Goal: Information Seeking & Learning: Check status

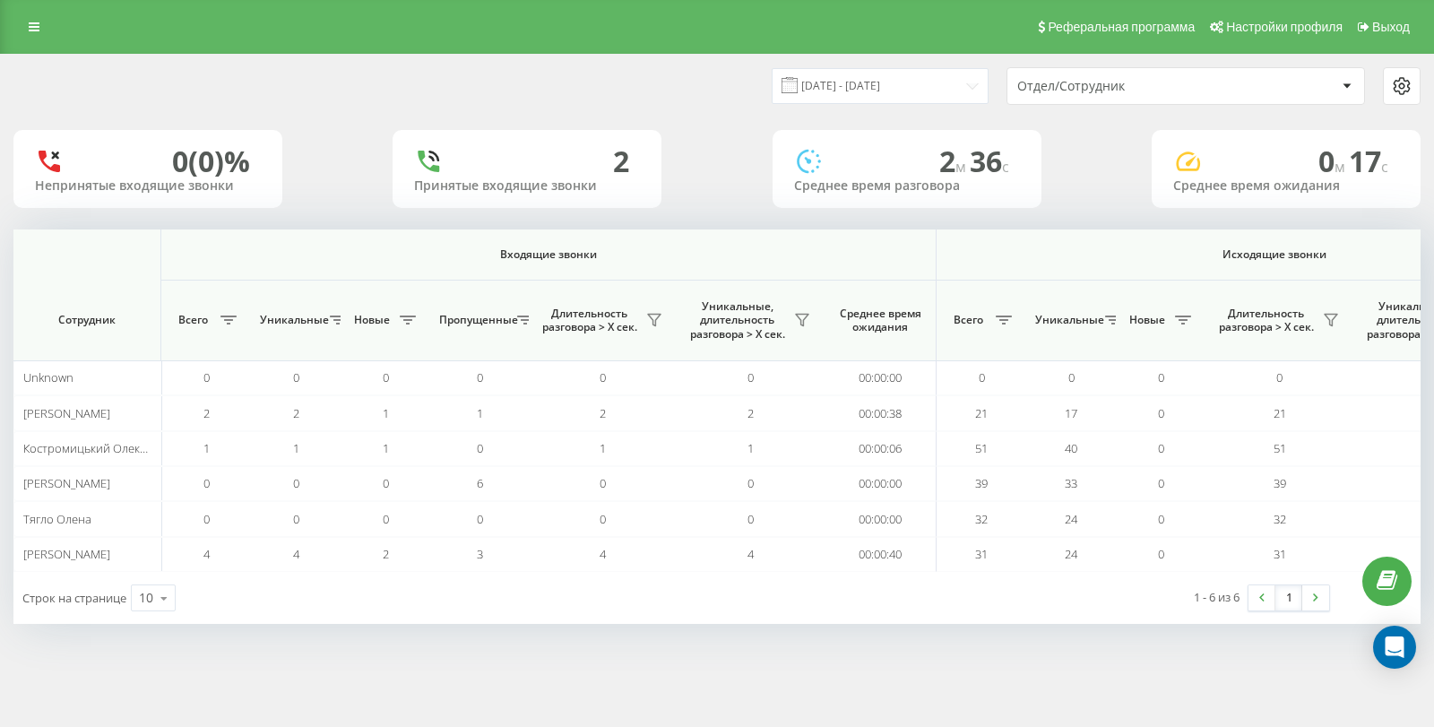
scroll to position [0, 1093]
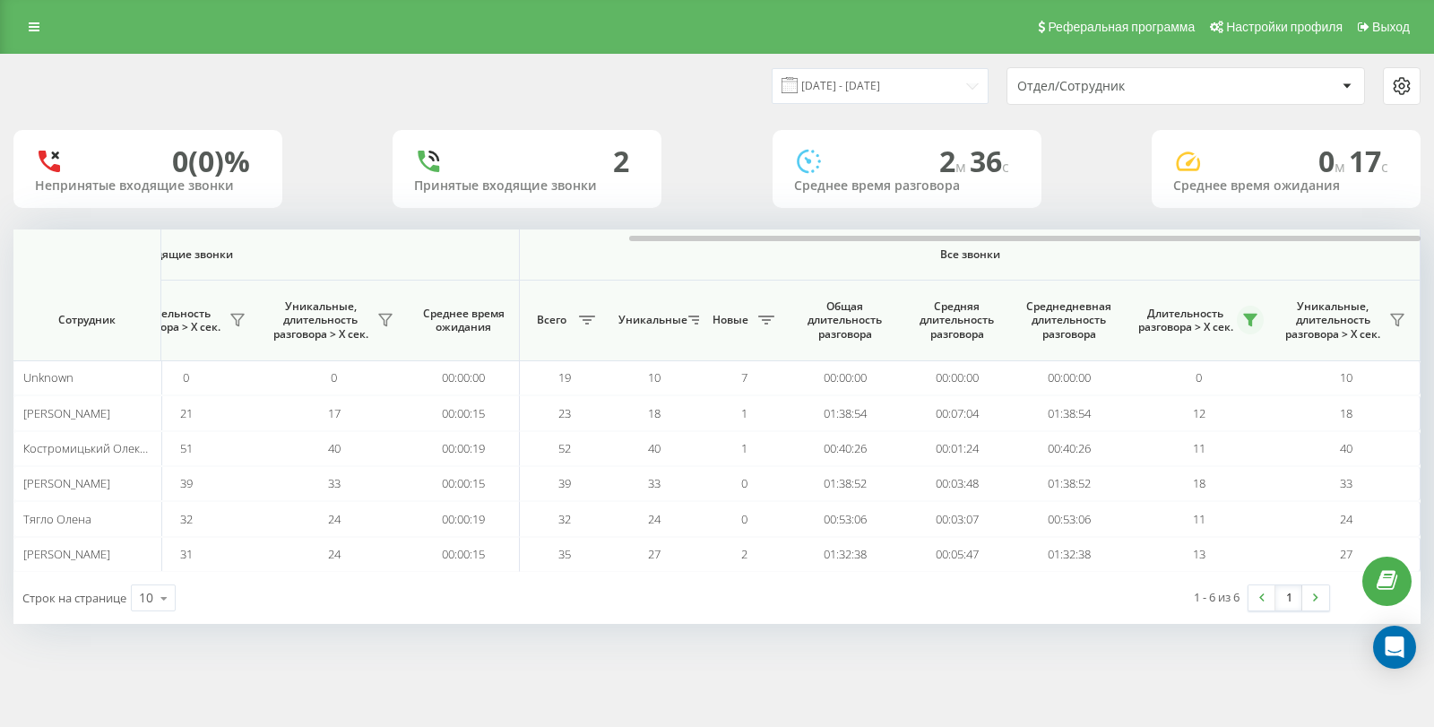
click at [1246, 318] on icon at bounding box center [1250, 321] width 13 height 12
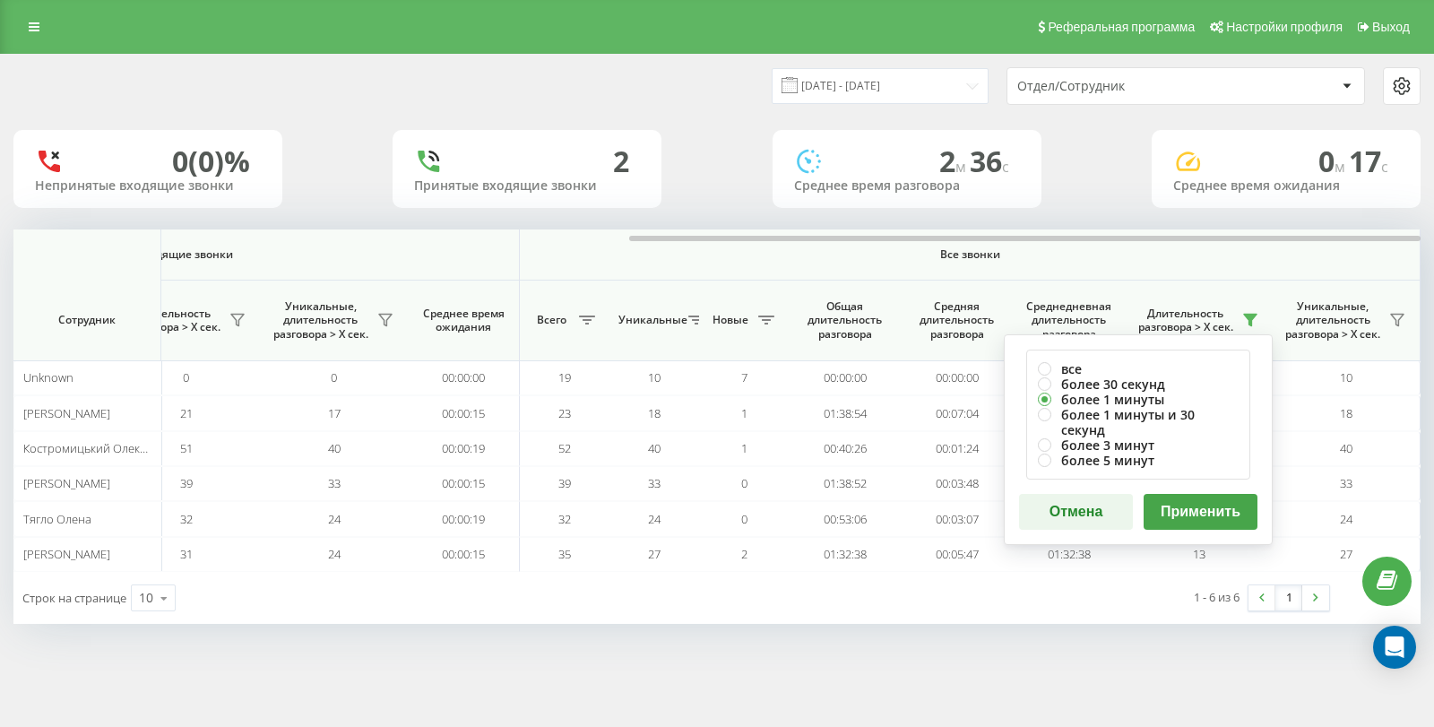
click at [1202, 494] on button "Применить" at bounding box center [1200, 512] width 114 height 36
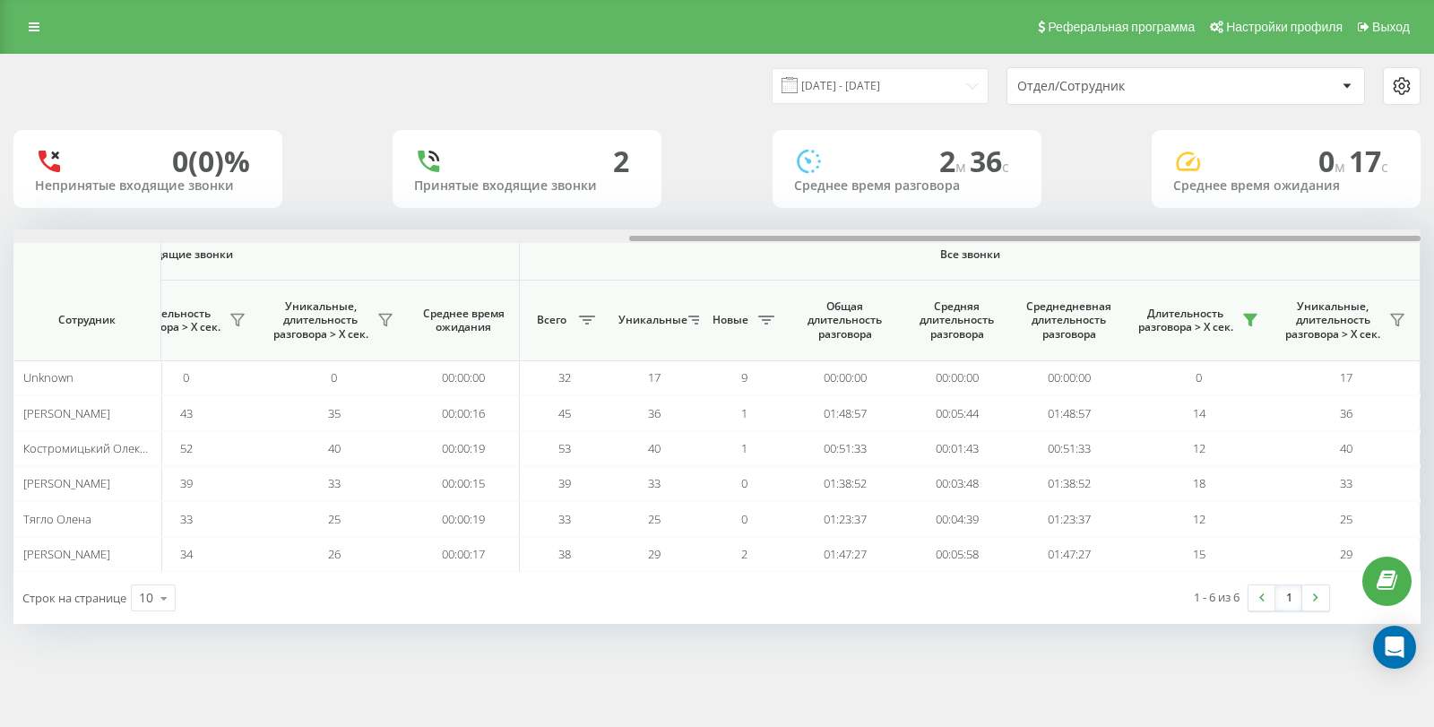
drag, startPoint x: 375, startPoint y: 238, endPoint x: 1186, endPoint y: 193, distance: 811.3
click at [1186, 193] on div "[DATE] - [DATE] Отдел/Сотрудник 0 (0)% Непринятые входящие звонки 2 Принятые вх…" at bounding box center [716, 339] width 1407 height 569
click at [1251, 318] on icon at bounding box center [1250, 321] width 13 height 12
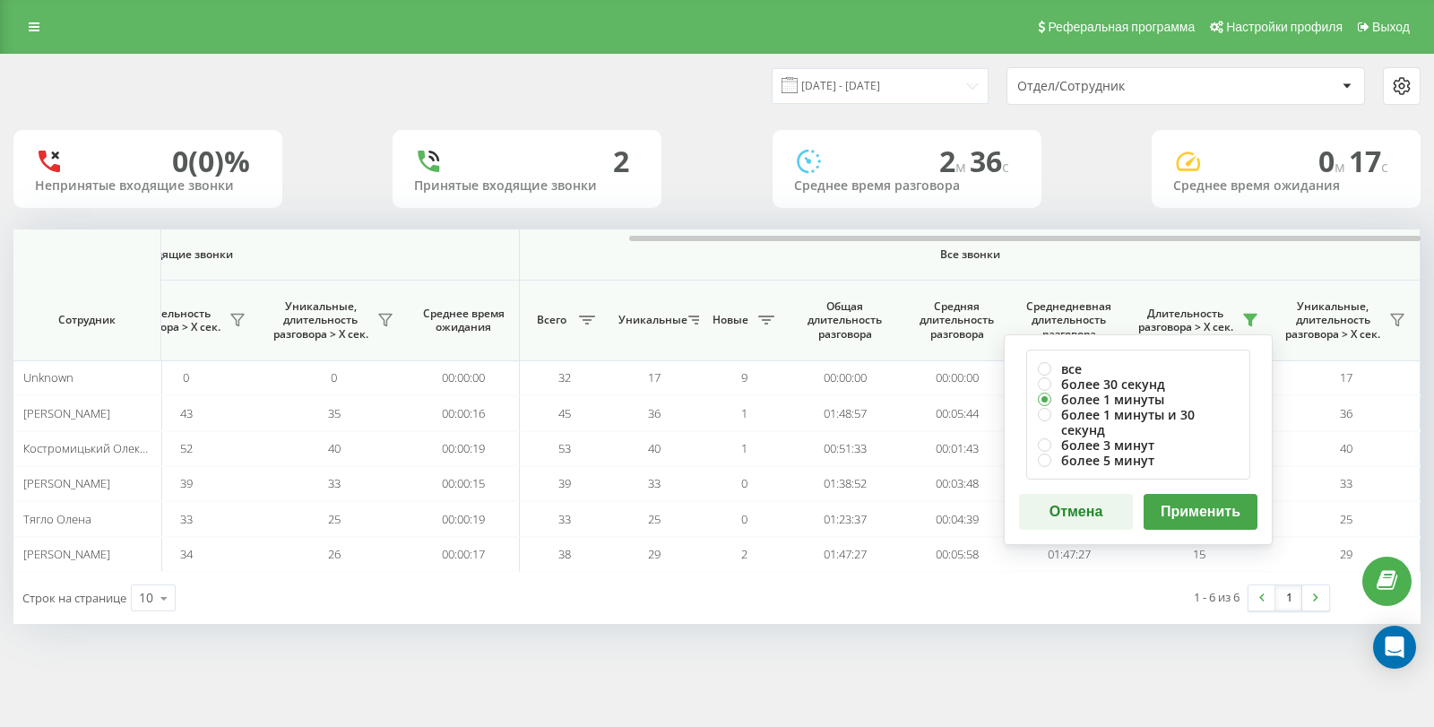
click at [1188, 496] on button "Применить" at bounding box center [1200, 512] width 114 height 36
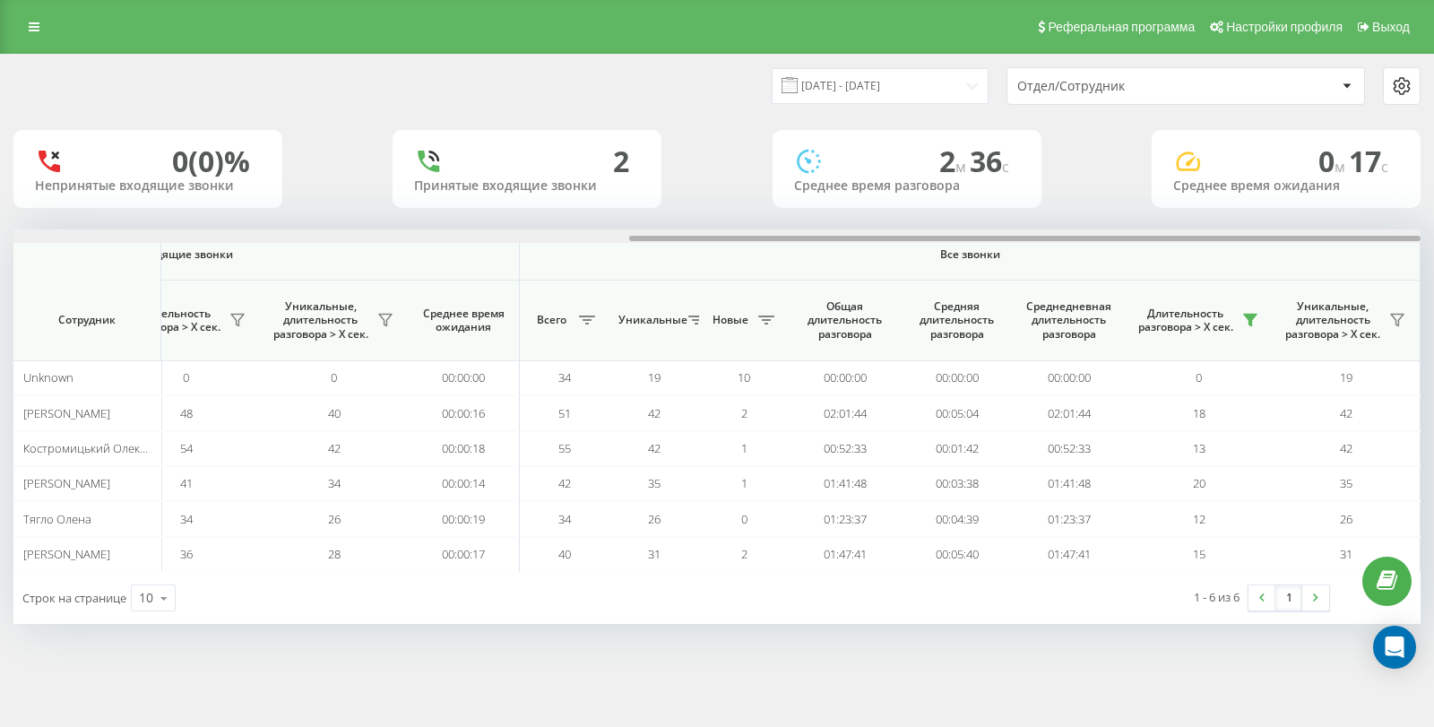
drag, startPoint x: 459, startPoint y: 237, endPoint x: 1290, endPoint y: 235, distance: 831.6
click at [1290, 235] on div at bounding box center [716, 235] width 1407 height 13
click at [1249, 323] on icon at bounding box center [1250, 321] width 13 height 12
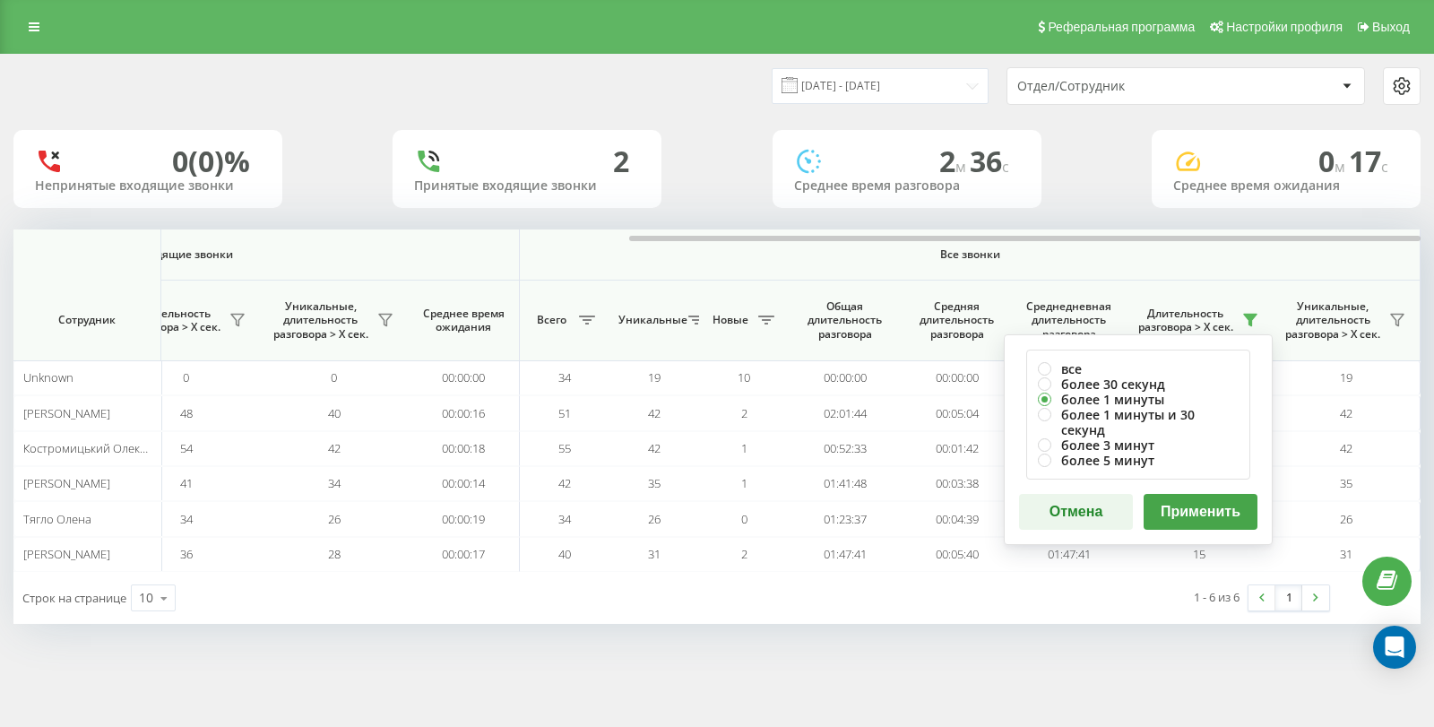
click at [1205, 494] on button "Применить" at bounding box center [1200, 512] width 114 height 36
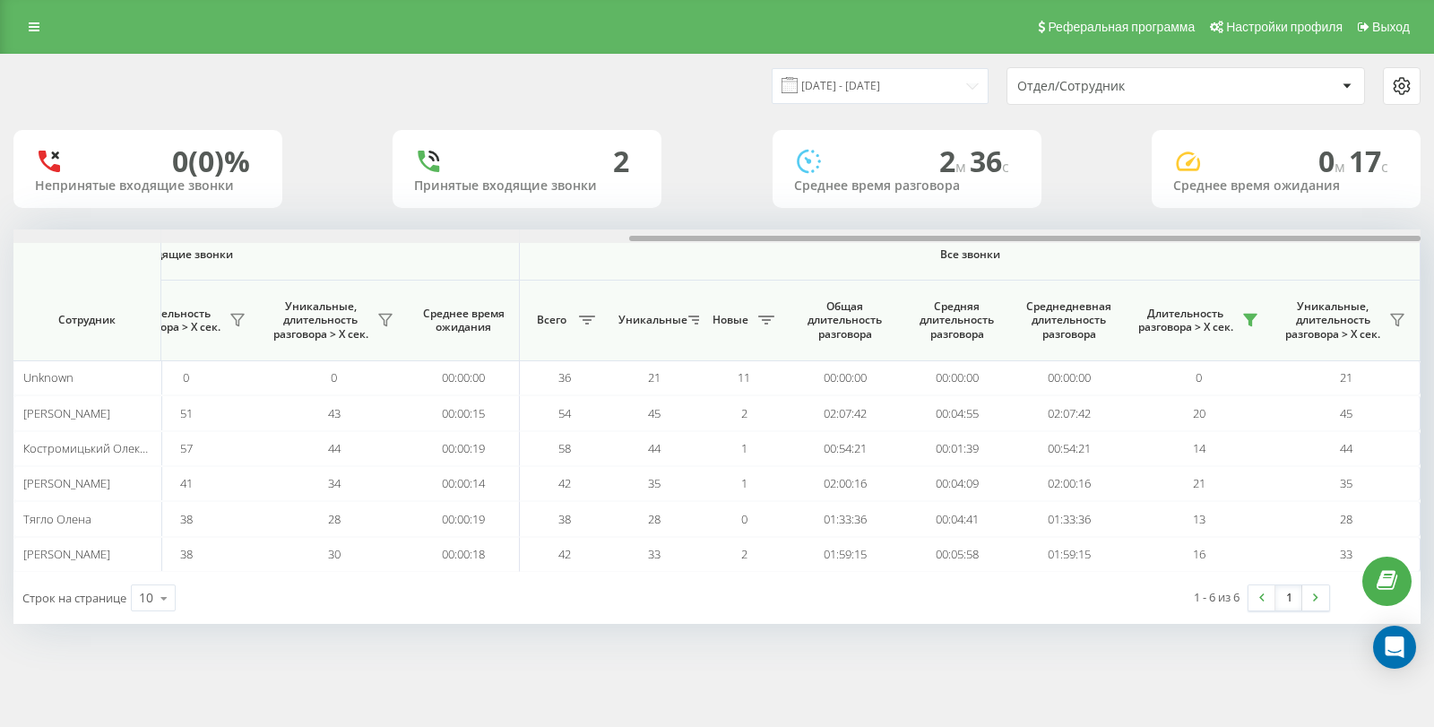
drag, startPoint x: 444, startPoint y: 231, endPoint x: 1062, endPoint y: 230, distance: 617.4
click at [987, 234] on div at bounding box center [716, 235] width 1407 height 13
click at [1074, 179] on div "0 (0)% Непринятые входящие звонки 2 Принятые входящие звонки 2 м 36 c Среднее в…" at bounding box center [716, 169] width 1407 height 78
click at [1250, 323] on icon at bounding box center [1250, 321] width 13 height 12
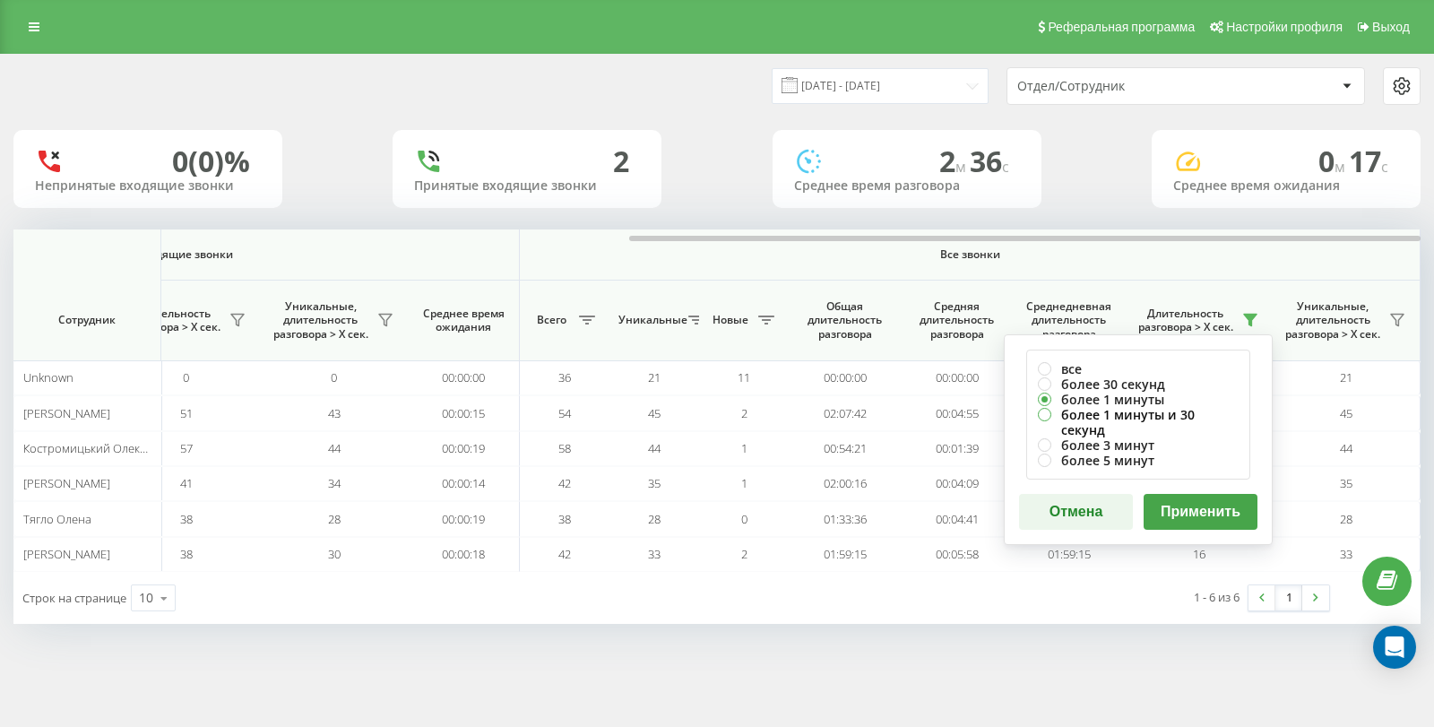
click at [1169, 414] on label "более 1 минуты и 30 секунд" at bounding box center [1138, 422] width 201 height 30
radio input "true"
click at [1183, 501] on button "Применить" at bounding box center [1200, 512] width 114 height 36
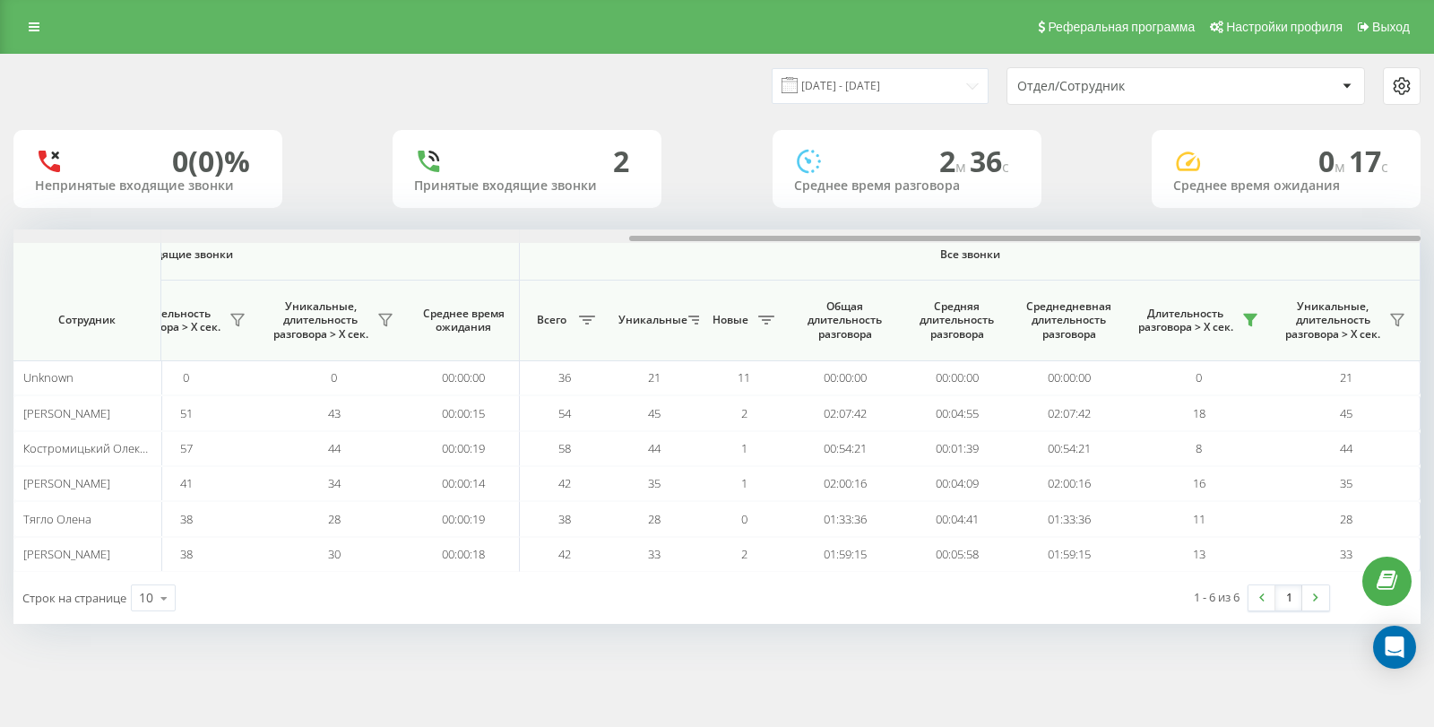
drag, startPoint x: 410, startPoint y: 236, endPoint x: 1168, endPoint y: 209, distance: 758.6
click at [1168, 209] on div "[DATE] - [DATE] Отдел/Сотрудник 0 (0)% Непринятые входящие звонки 2 Принятые вх…" at bounding box center [716, 339] width 1407 height 569
click at [1249, 323] on icon at bounding box center [1250, 321] width 13 height 12
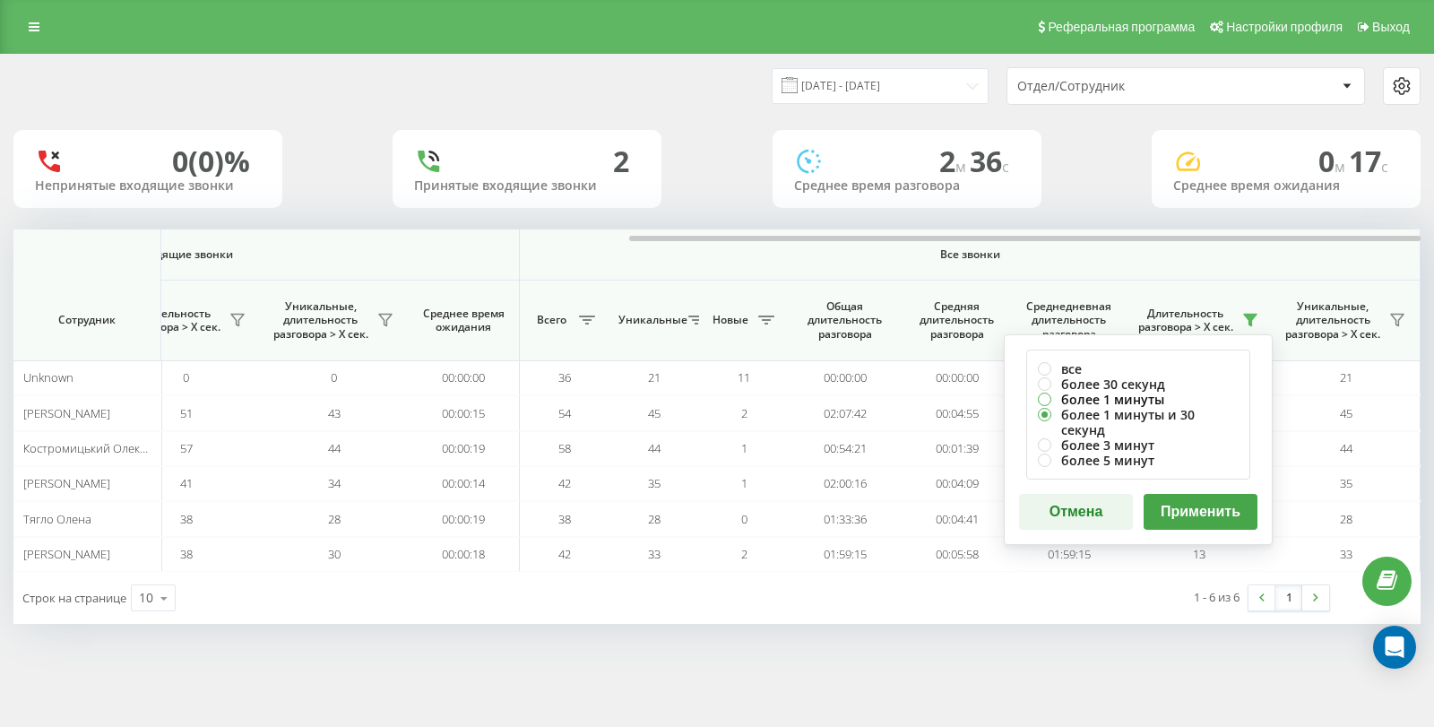
click at [1113, 397] on label "более 1 минуты" at bounding box center [1138, 399] width 201 height 15
radio input "true"
click at [1194, 497] on button "Применить" at bounding box center [1200, 512] width 114 height 36
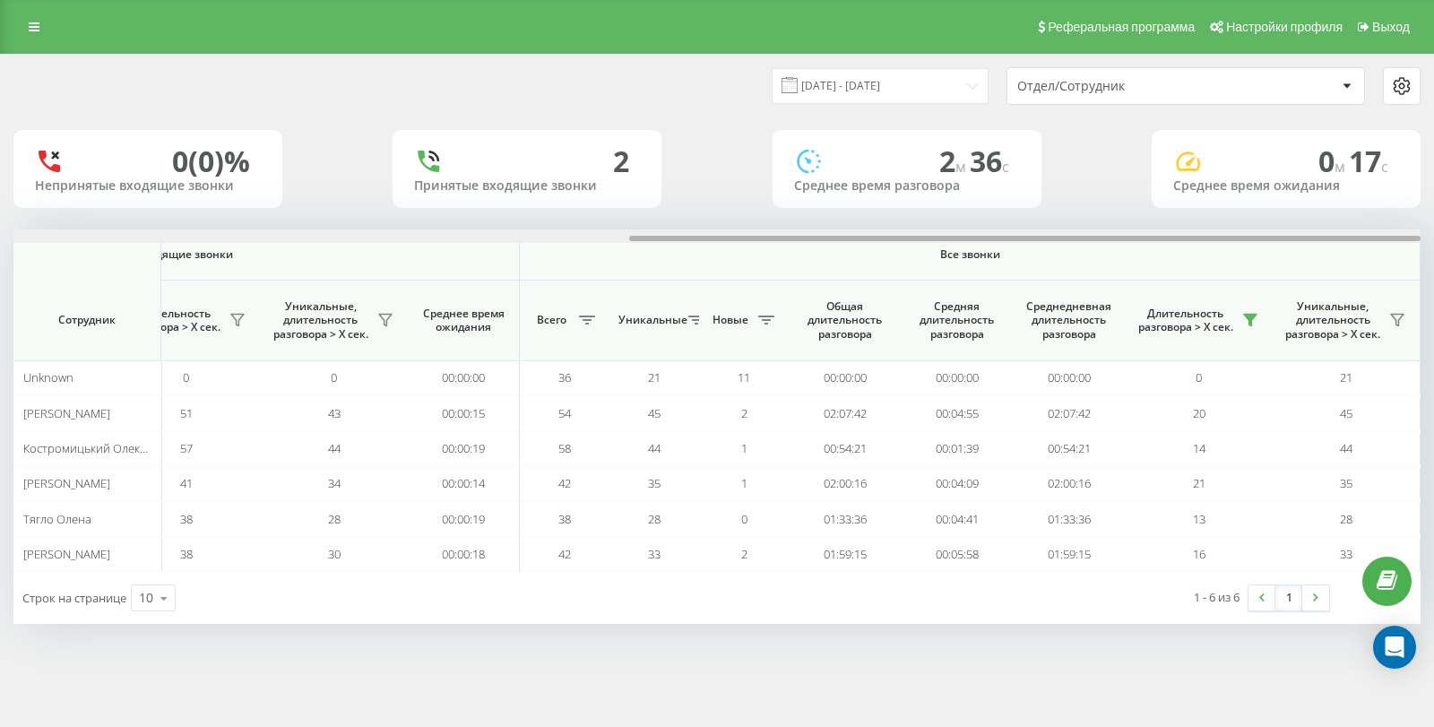
drag, startPoint x: 565, startPoint y: 240, endPoint x: 1349, endPoint y: 212, distance: 785.5
click at [1349, 212] on div "[DATE] - [DATE] Отдел/Сотрудник 0 (0)% Непринятые входящие звонки 2 Принятые вх…" at bounding box center [716, 339] width 1407 height 569
click at [1246, 323] on icon at bounding box center [1250, 320] width 14 height 14
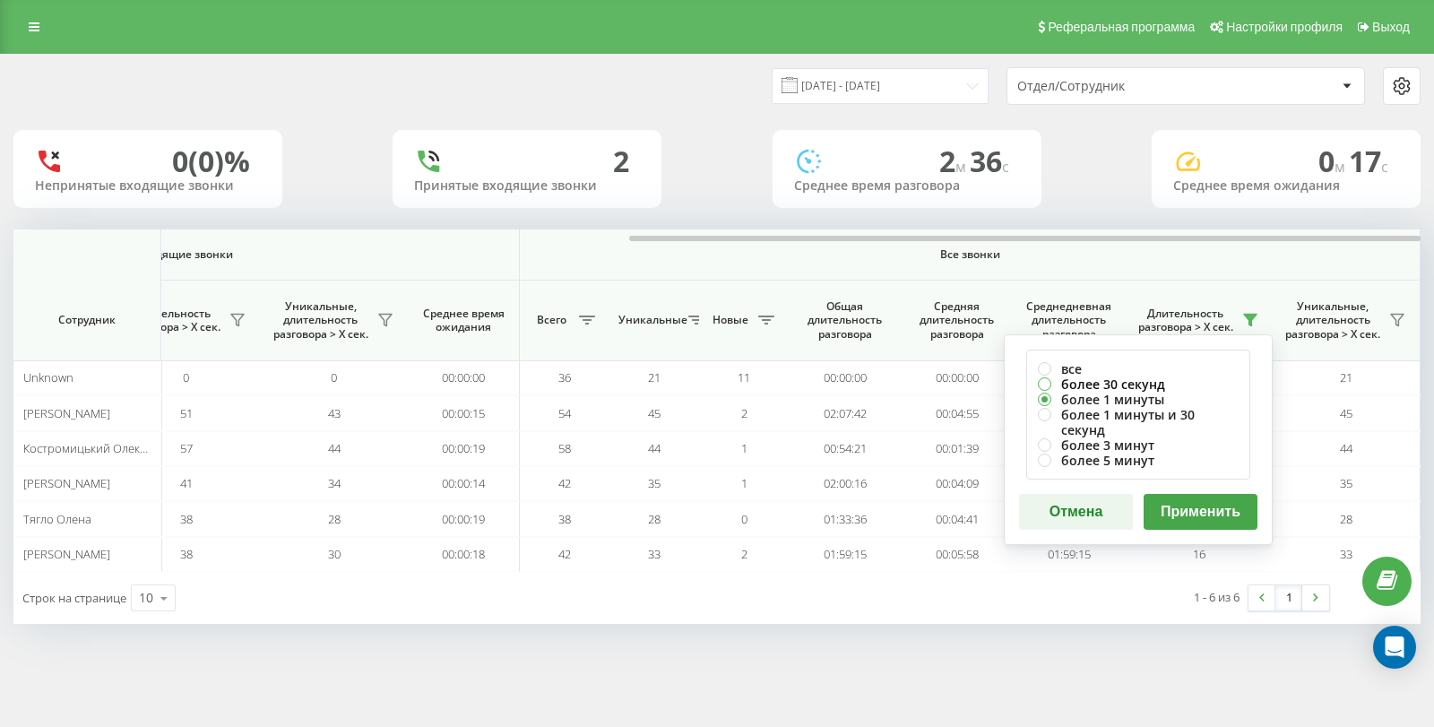
click at [1116, 384] on label "более 30 секунд" at bounding box center [1138, 383] width 201 height 15
radio input "true"
click at [1197, 494] on button "Применить" at bounding box center [1200, 512] width 114 height 36
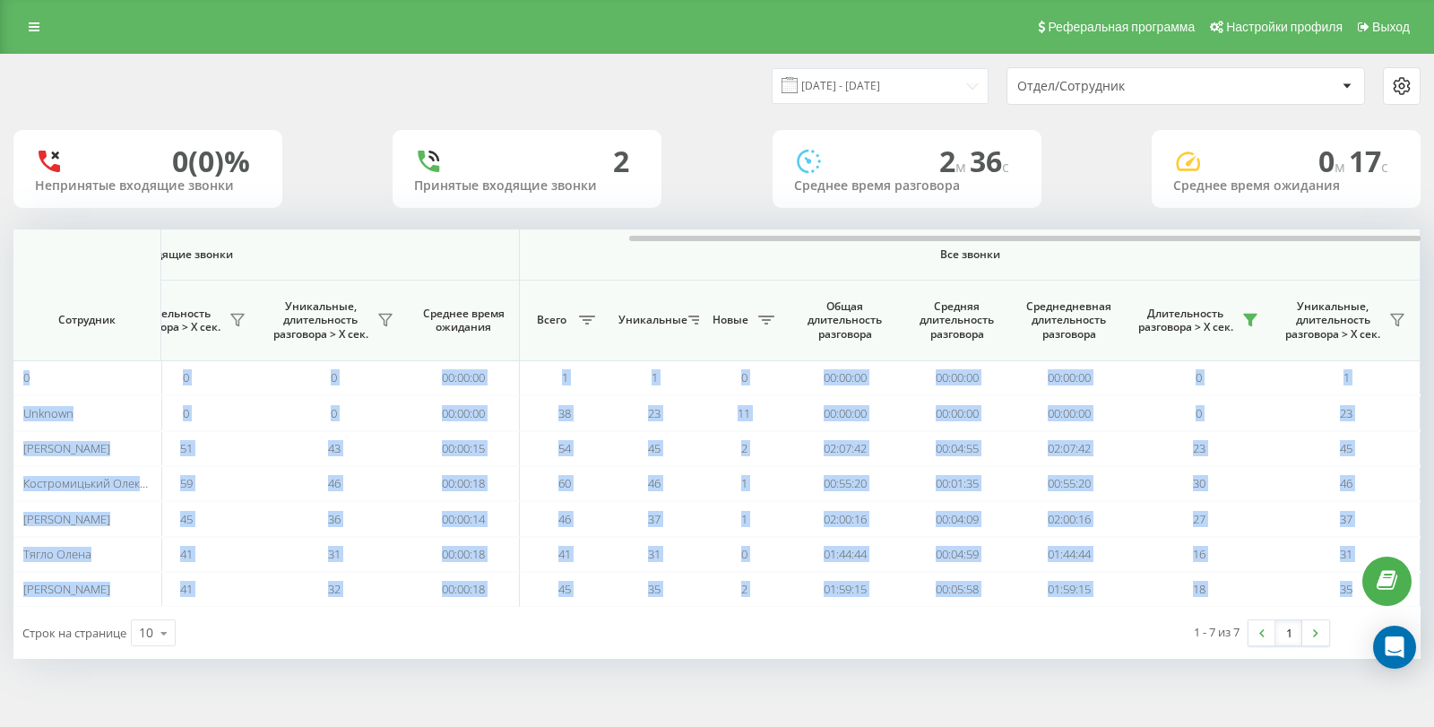
drag, startPoint x: 392, startPoint y: 234, endPoint x: 978, endPoint y: 215, distance: 585.4
click at [977, 215] on div "[DATE] - [DATE] Отдел/Сотрудник 0 (0)% Непринятые входящие звонки 2 Принятые вх…" at bounding box center [716, 357] width 1407 height 604
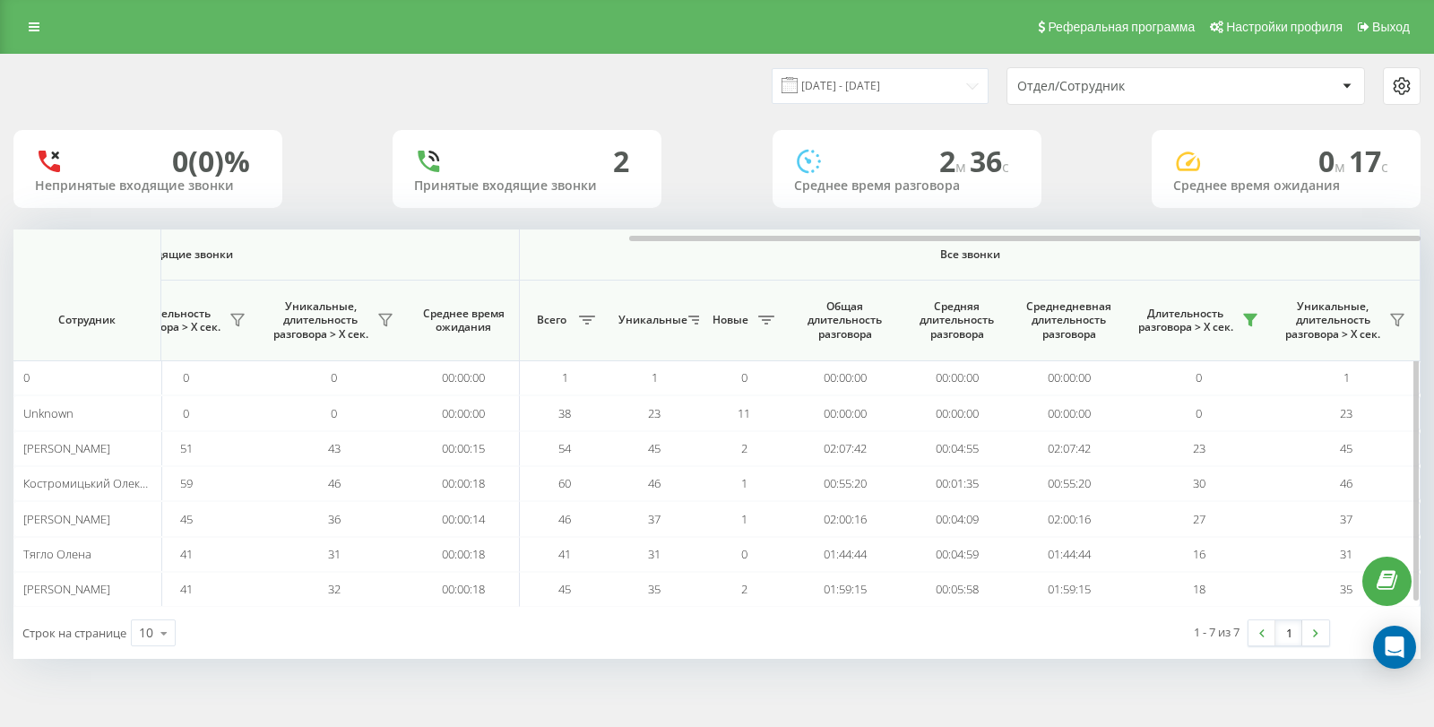
click at [1172, 249] on span "Все звонки" at bounding box center [970, 254] width 794 height 14
click at [1254, 320] on icon at bounding box center [1250, 320] width 14 height 14
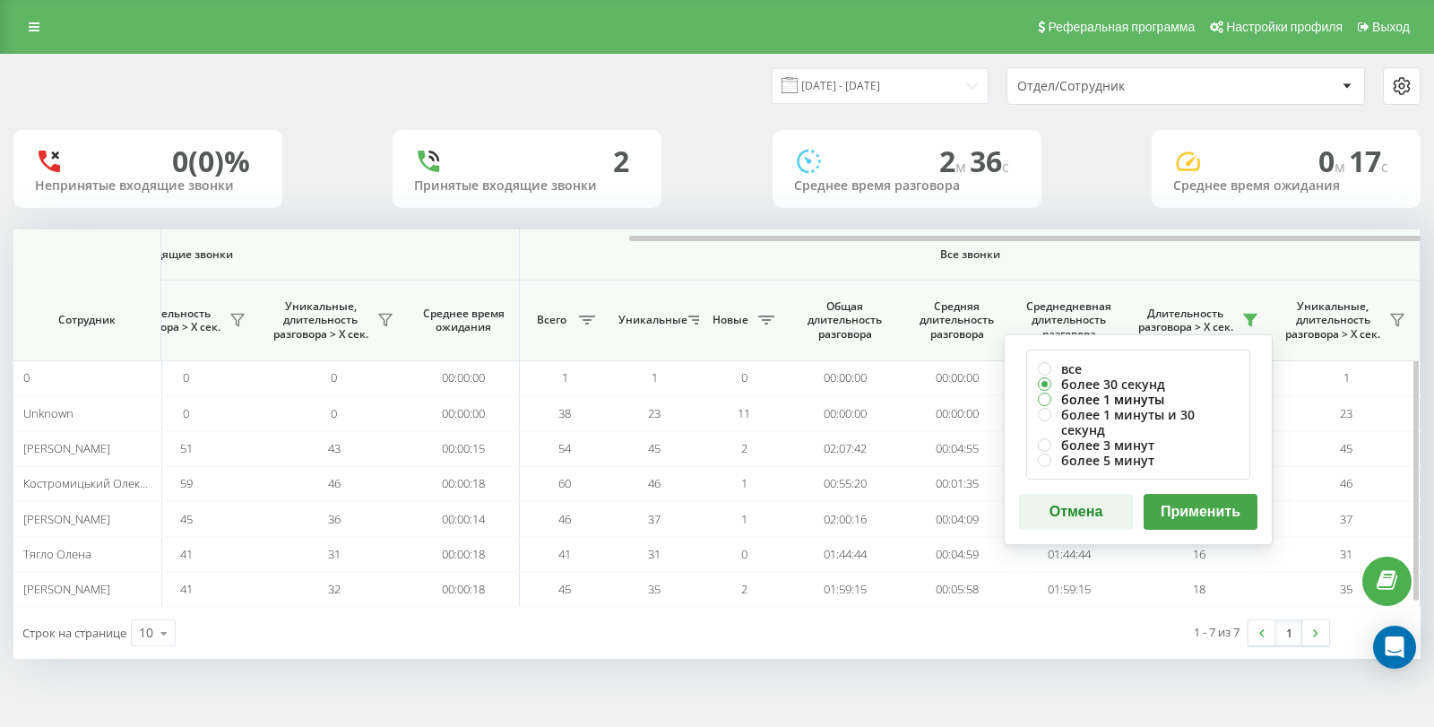
click at [1124, 399] on label "более 1 минуты" at bounding box center [1138, 399] width 201 height 15
radio input "true"
click at [1125, 453] on label "более 5 минут" at bounding box center [1138, 460] width 201 height 15
radio input "true"
drag, startPoint x: 1185, startPoint y: 493, endPoint x: 1168, endPoint y: 489, distance: 17.4
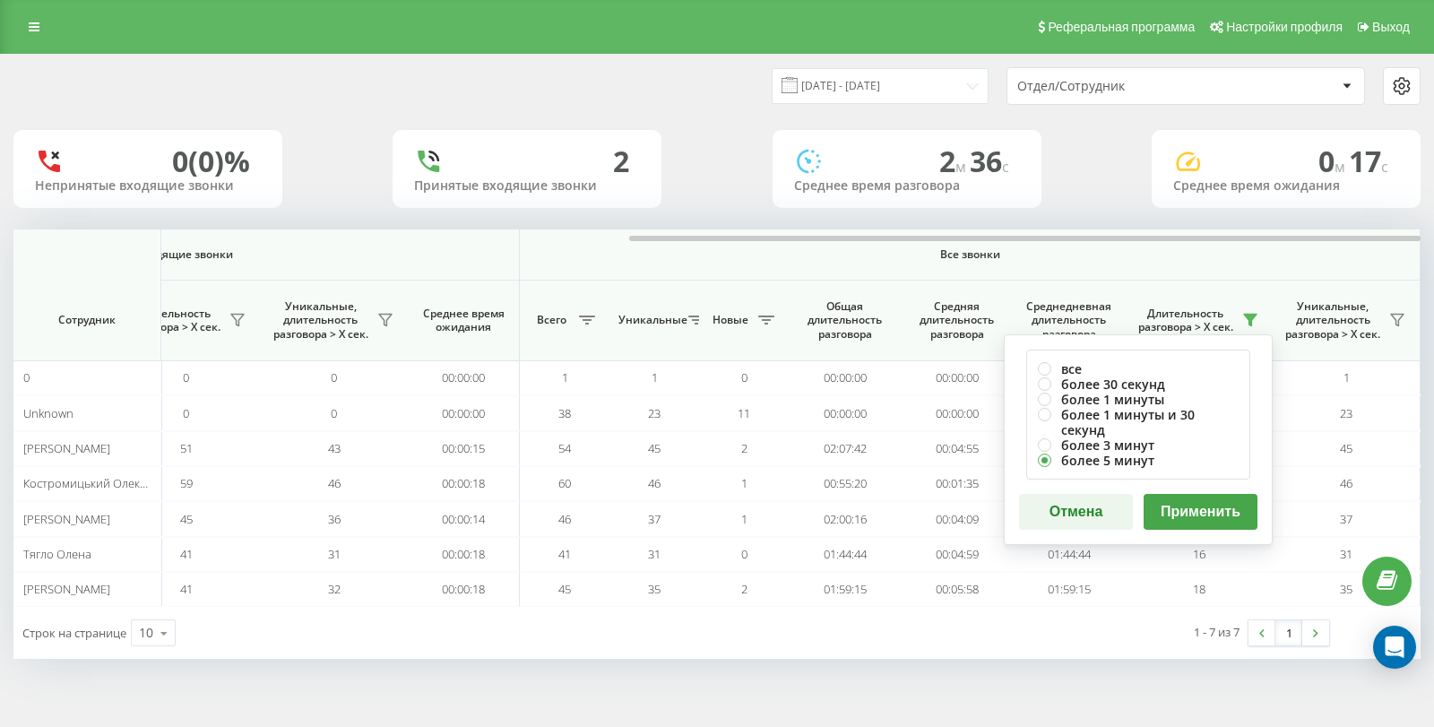
click at [1186, 496] on button "Применить" at bounding box center [1200, 512] width 114 height 36
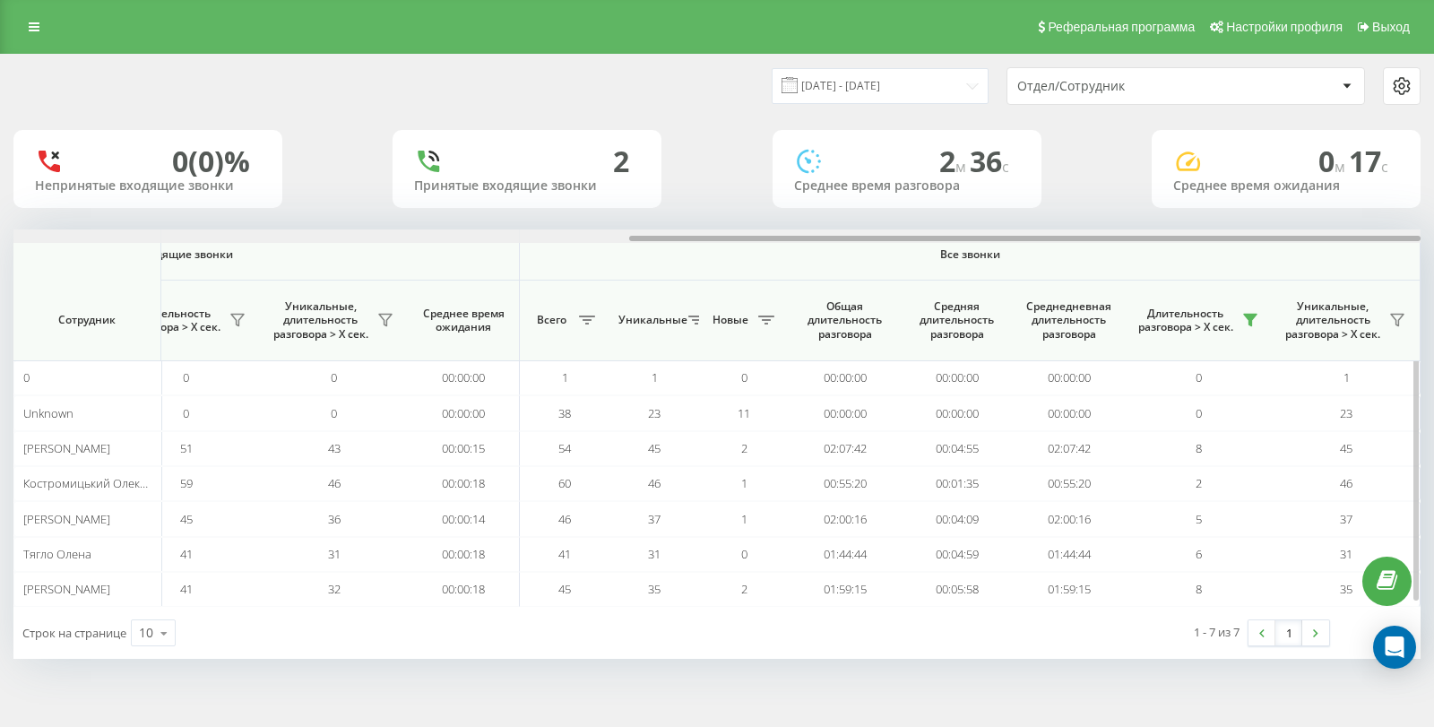
drag, startPoint x: 471, startPoint y: 238, endPoint x: 1290, endPoint y: 242, distance: 819.0
click at [1290, 242] on div at bounding box center [716, 235] width 1407 height 13
click at [1255, 321] on icon at bounding box center [1250, 320] width 14 height 14
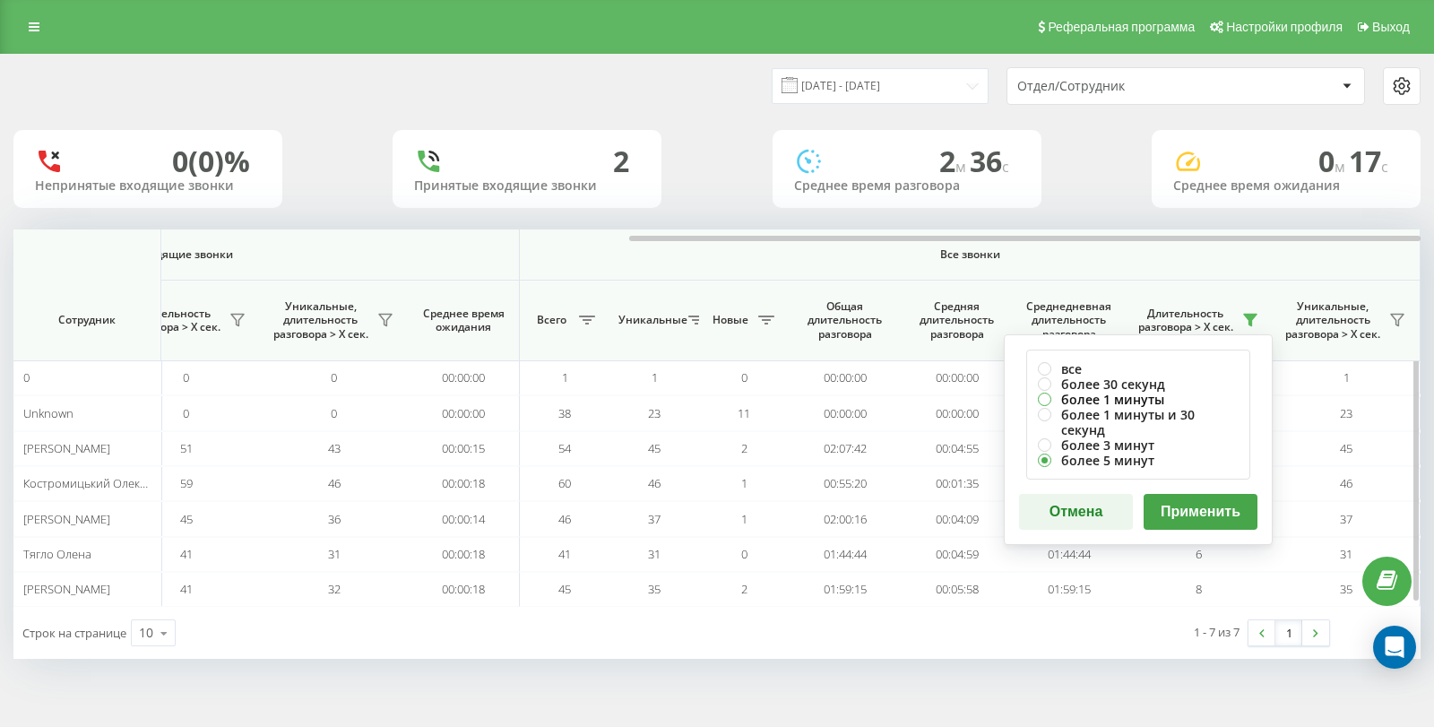
click at [1134, 403] on label "более 1 минуты" at bounding box center [1138, 399] width 201 height 15
radio input "true"
click at [1206, 495] on button "Применить" at bounding box center [1200, 512] width 114 height 36
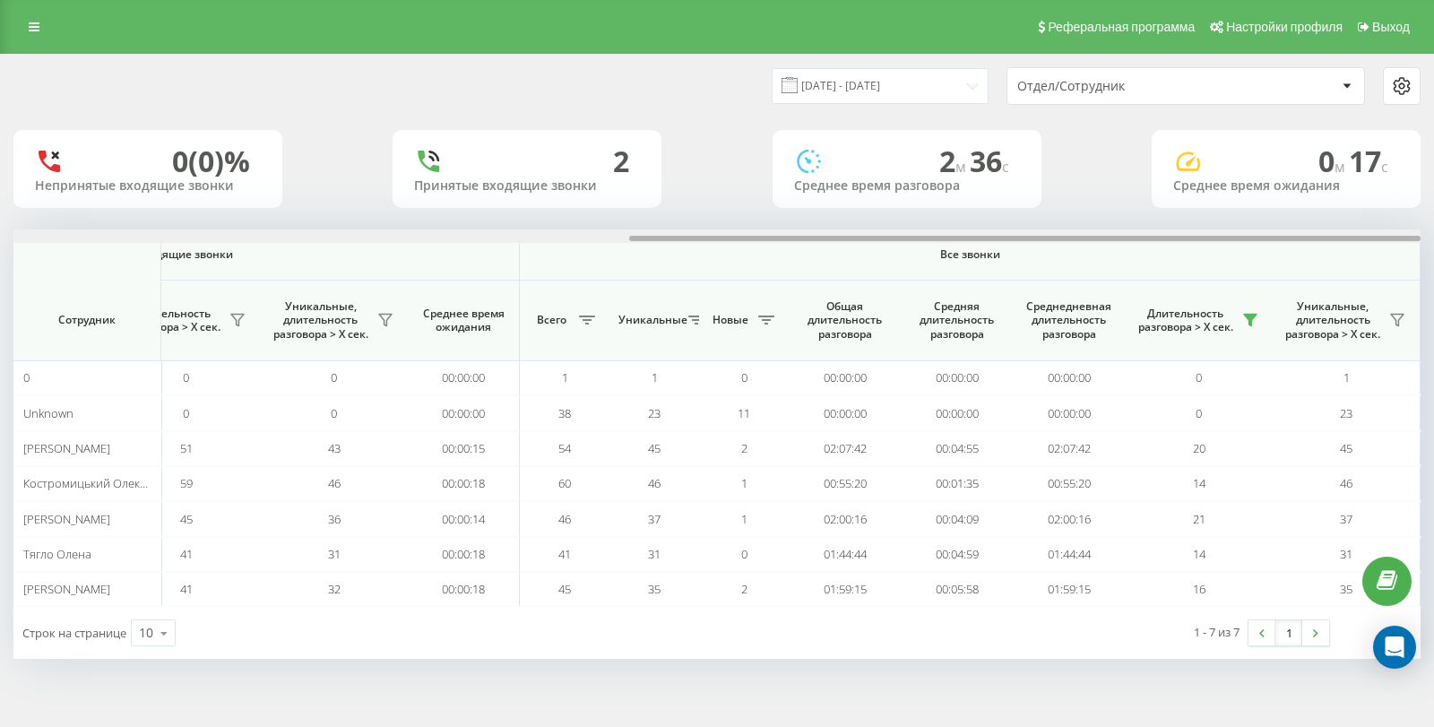
drag, startPoint x: 632, startPoint y: 240, endPoint x: 1433, endPoint y: 205, distance: 801.9
click at [1433, 205] on div "[DATE] - [DATE] Отдел/Сотрудник 0 (0)% Непринятые входящие звонки 2 Принятые вх…" at bounding box center [717, 374] width 1434 height 641
click at [1109, 177] on div "0 (0)% Непринятые входящие звонки 2 Принятые входящие звонки 2 м 36 c Среднее в…" at bounding box center [716, 169] width 1407 height 78
click at [1248, 323] on icon at bounding box center [1250, 321] width 13 height 12
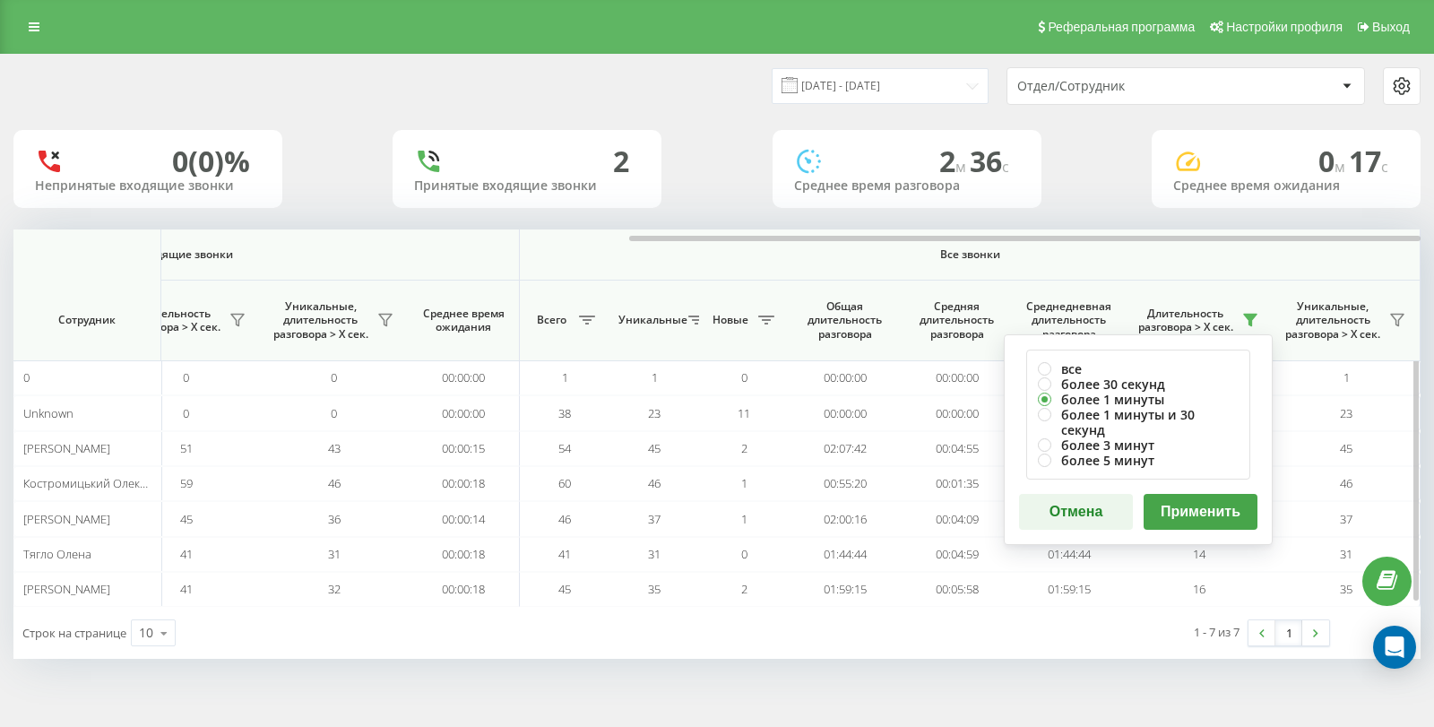
click at [1223, 494] on button "Применить" at bounding box center [1200, 512] width 114 height 36
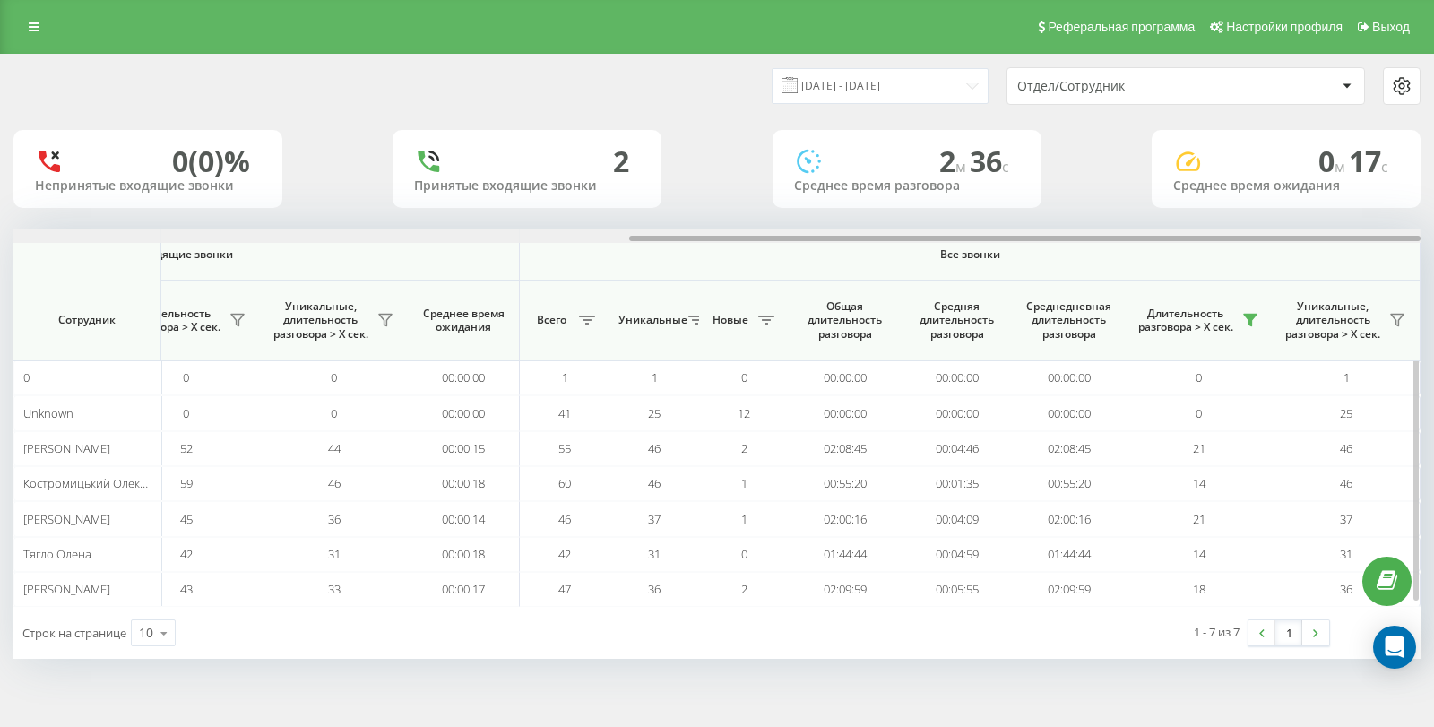
drag, startPoint x: 412, startPoint y: 240, endPoint x: 1255, endPoint y: 258, distance: 842.5
click at [1255, 258] on div "Входящие звонки Исходящие звонки Все звонки Сотрудник Всего Уникальные Новые Пр…" at bounding box center [716, 417] width 1407 height 377
